Goal: Check status: Check status

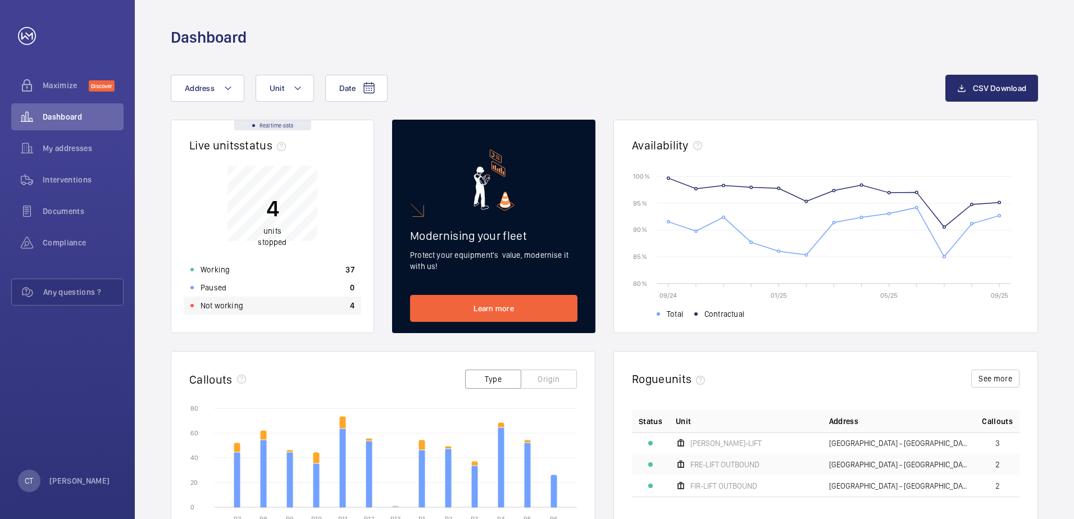
click at [261, 304] on div "Not working 4" at bounding box center [272, 305] width 177 height 18
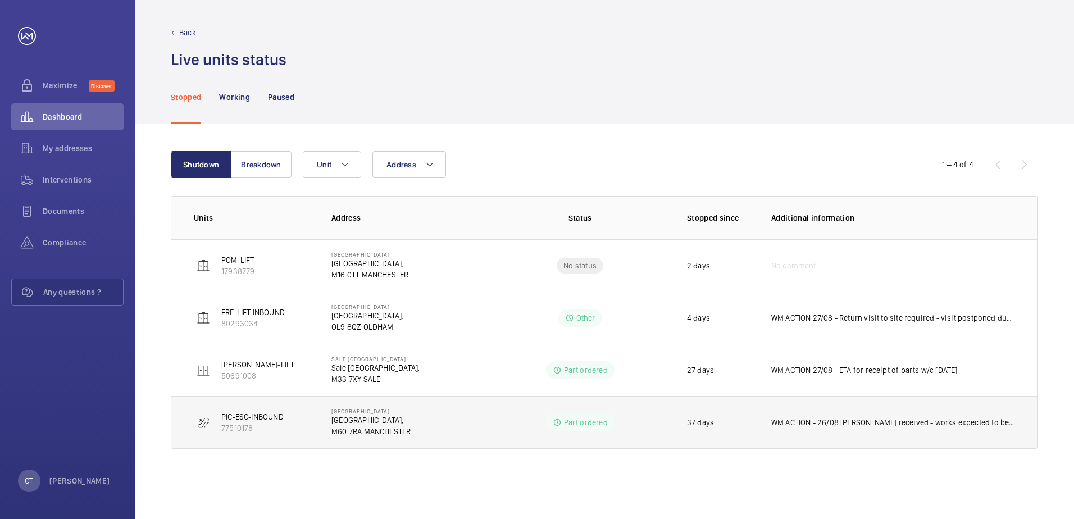
click at [912, 419] on p "WM ACTION - 26/08 [PERSON_NAME] received - works expected to be complete w/c 01…" at bounding box center [893, 422] width 244 height 11
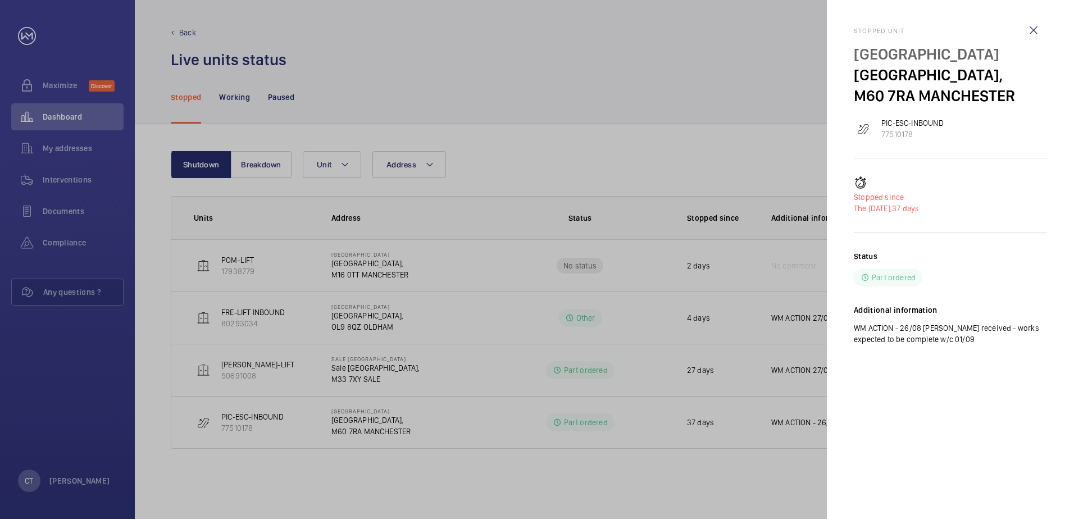
click at [573, 489] on div at bounding box center [537, 259] width 1074 height 519
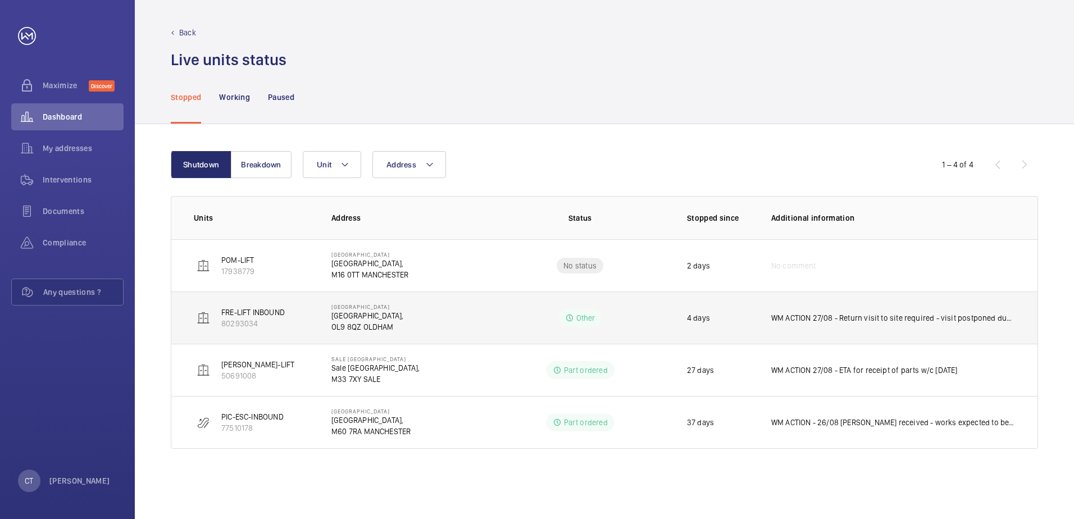
click at [857, 314] on p "WM ACTION 27/08 - Return visit to site required - visit postponed due to torren…" at bounding box center [893, 317] width 244 height 11
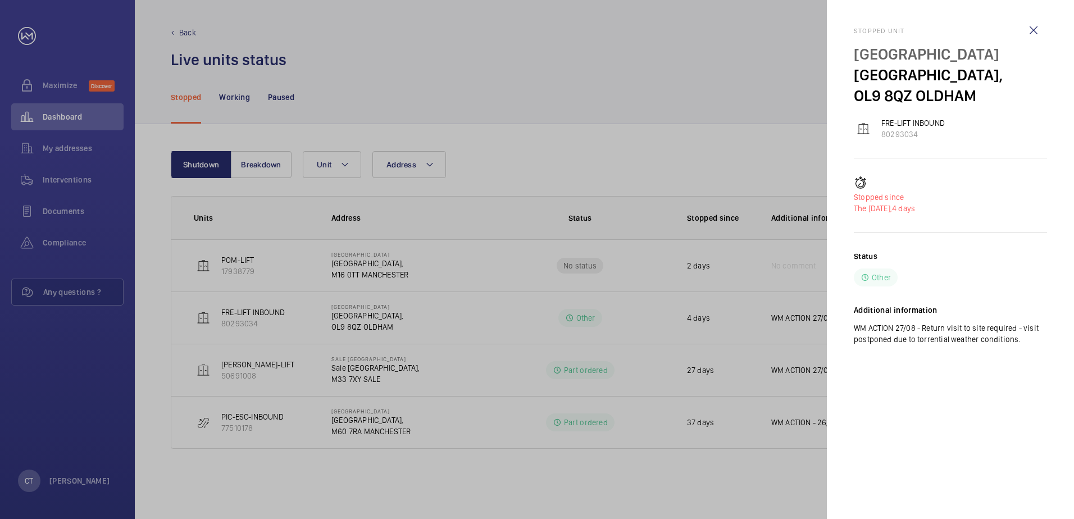
click at [588, 468] on div at bounding box center [537, 259] width 1074 height 519
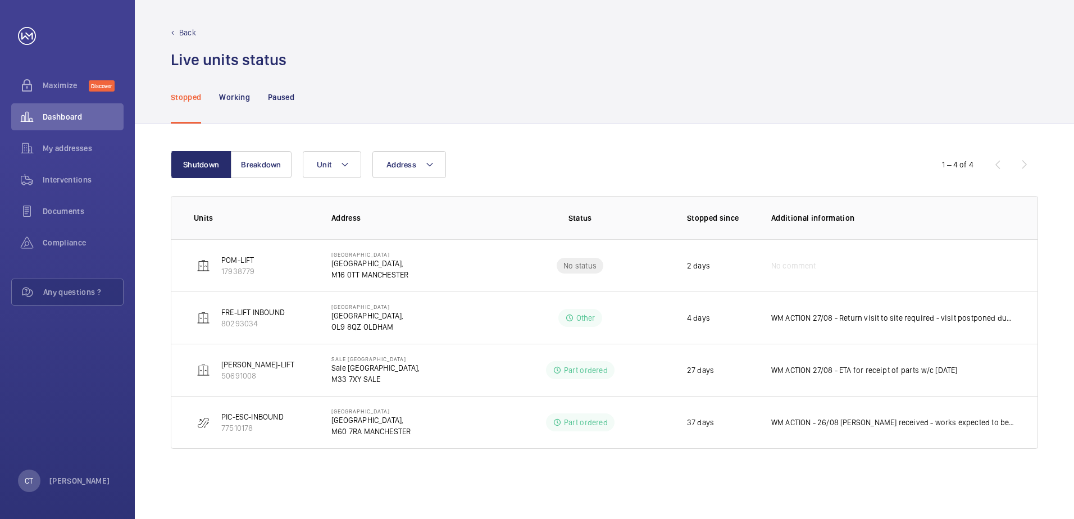
click at [185, 31] on p "Back" at bounding box center [187, 32] width 17 height 11
